Goal: Task Accomplishment & Management: Use online tool/utility

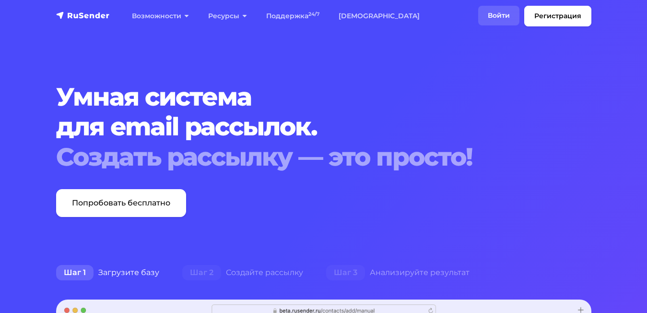
click at [498, 13] on link "Войти" at bounding box center [498, 16] width 41 height 20
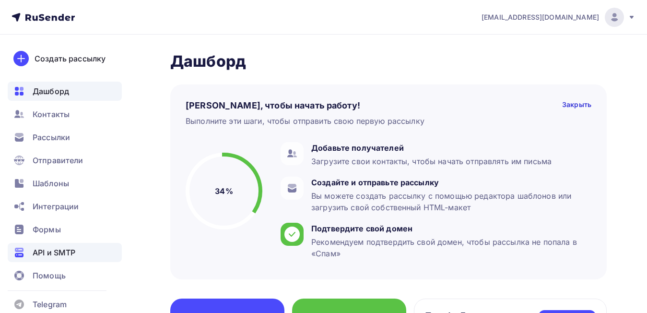
click at [58, 250] on span "API и SMTP" at bounding box center [54, 252] width 43 height 12
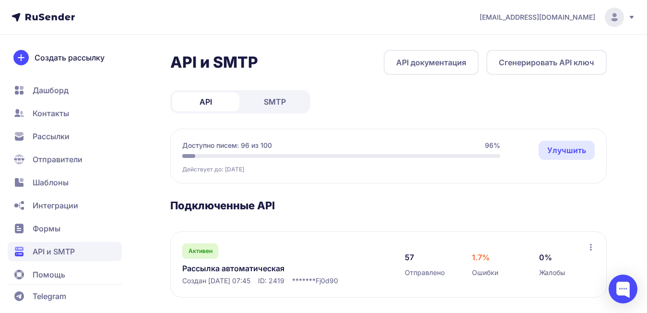
scroll to position [8, 0]
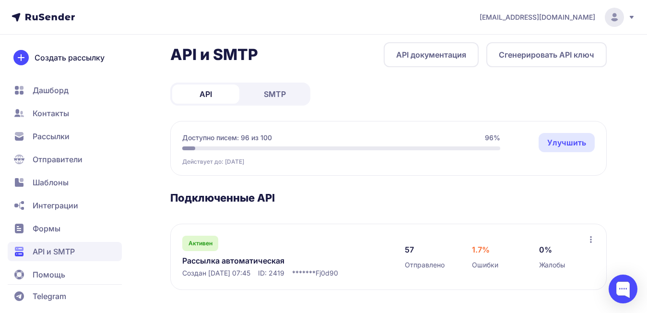
click at [274, 261] on link "Рассылка автоматическая" at bounding box center [280, 261] width 197 height 12
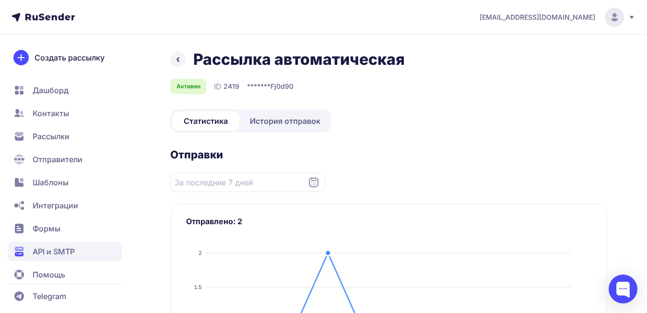
click at [304, 122] on span "История отправок" at bounding box center [285, 121] width 70 height 12
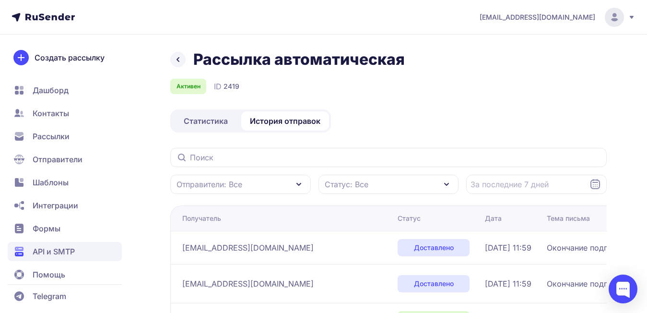
click at [635, 18] on icon at bounding box center [631, 17] width 8 height 8
click at [505, 93] on span "Выйти" at bounding box center [504, 91] width 23 height 12
